Goal: Find specific page/section: Find specific page/section

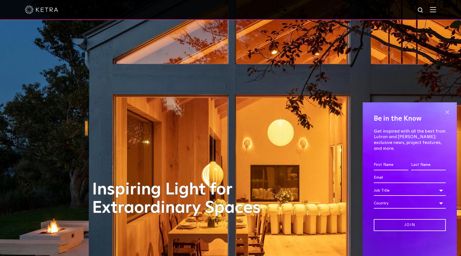
click at [446, 116] on span at bounding box center [447, 112] width 8 height 8
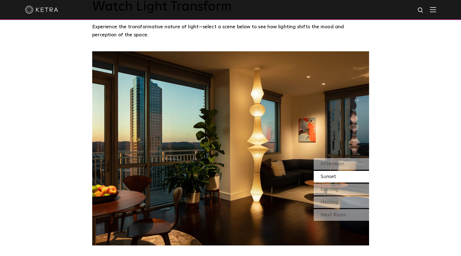
scroll to position [499, 0]
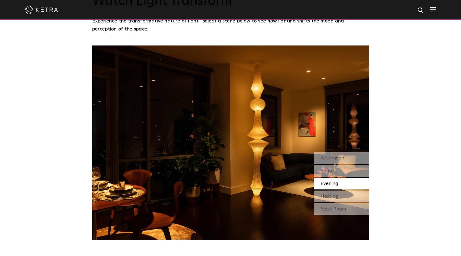
click at [436, 12] on img at bounding box center [433, 9] width 6 height 5
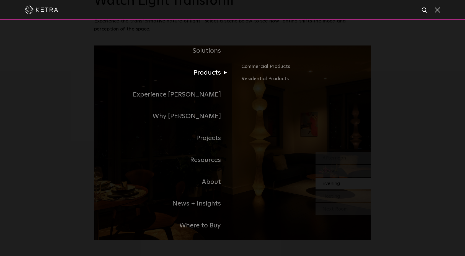
click at [194, 76] on link "Products" at bounding box center [163, 73] width 139 height 22
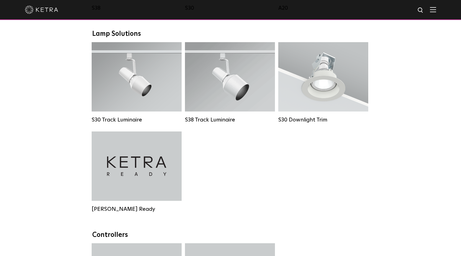
scroll to position [610, 0]
